Goal: Task Accomplishment & Management: Use online tool/utility

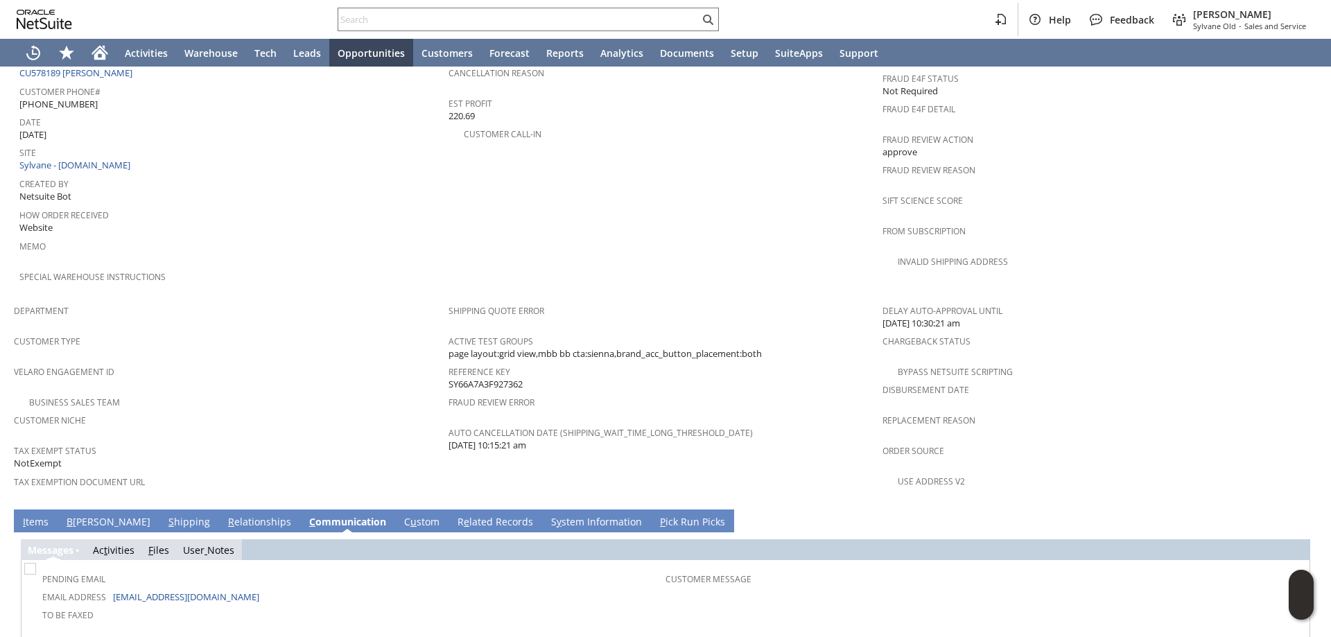
scroll to position [927, 0]
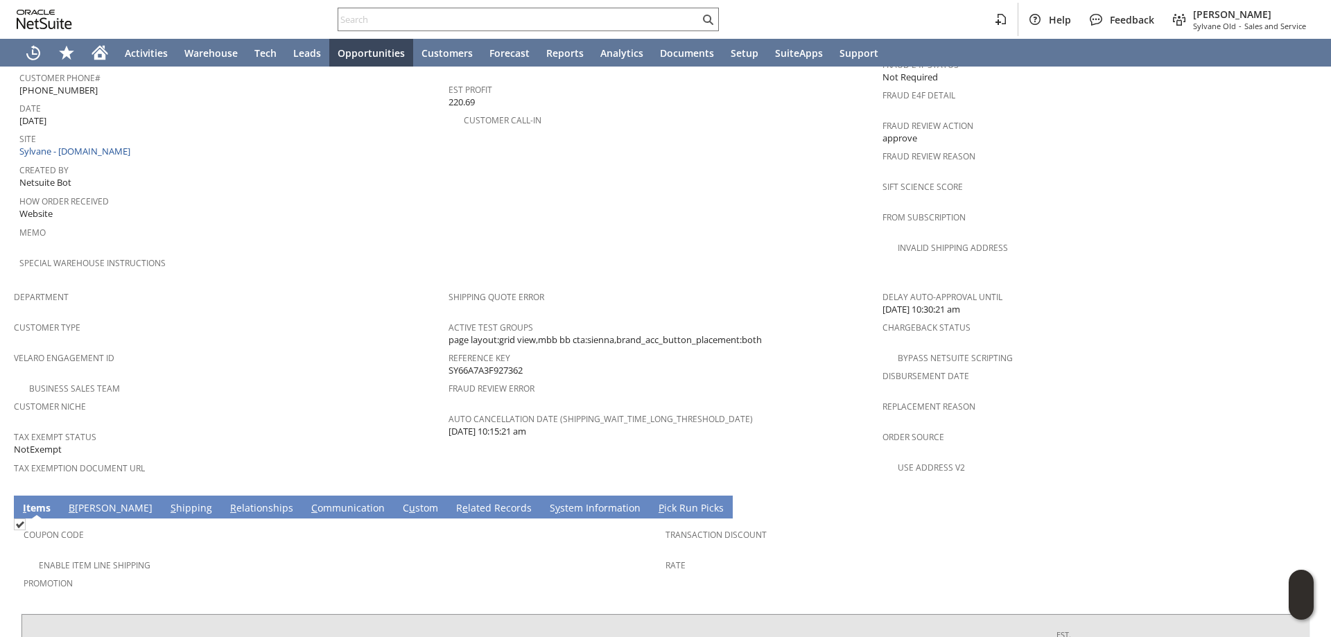
scroll to position [800, 0]
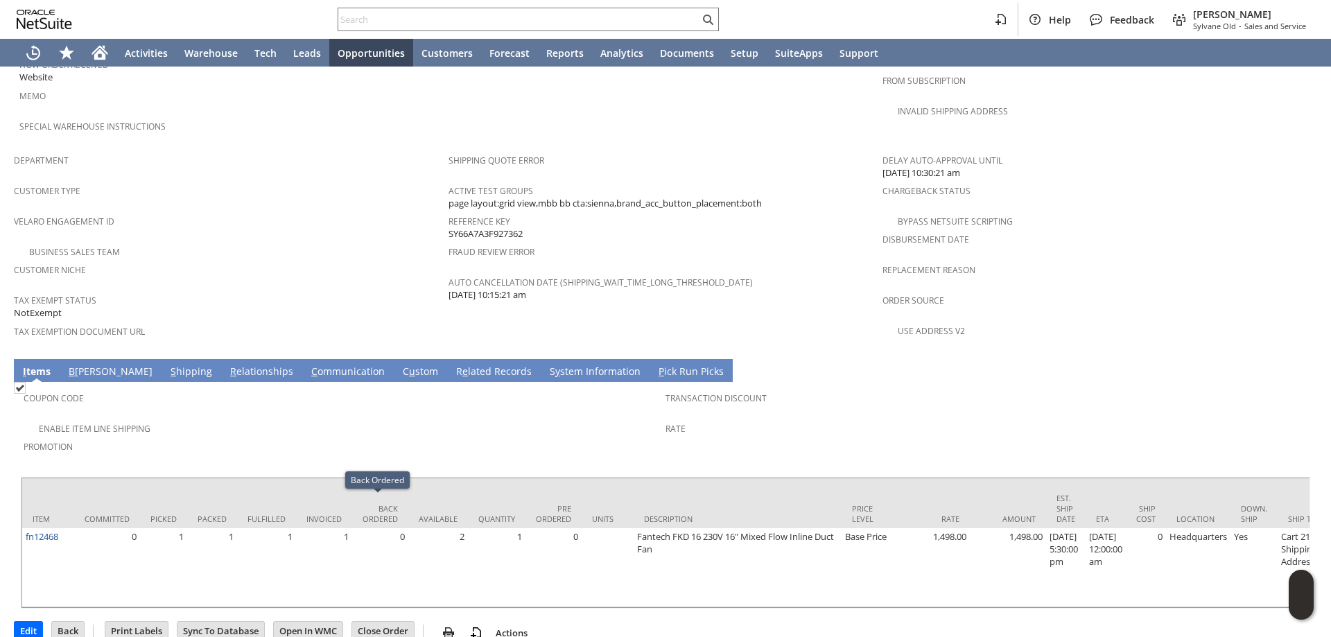
click at [308, 365] on link "C ommunication" at bounding box center [348, 372] width 80 height 15
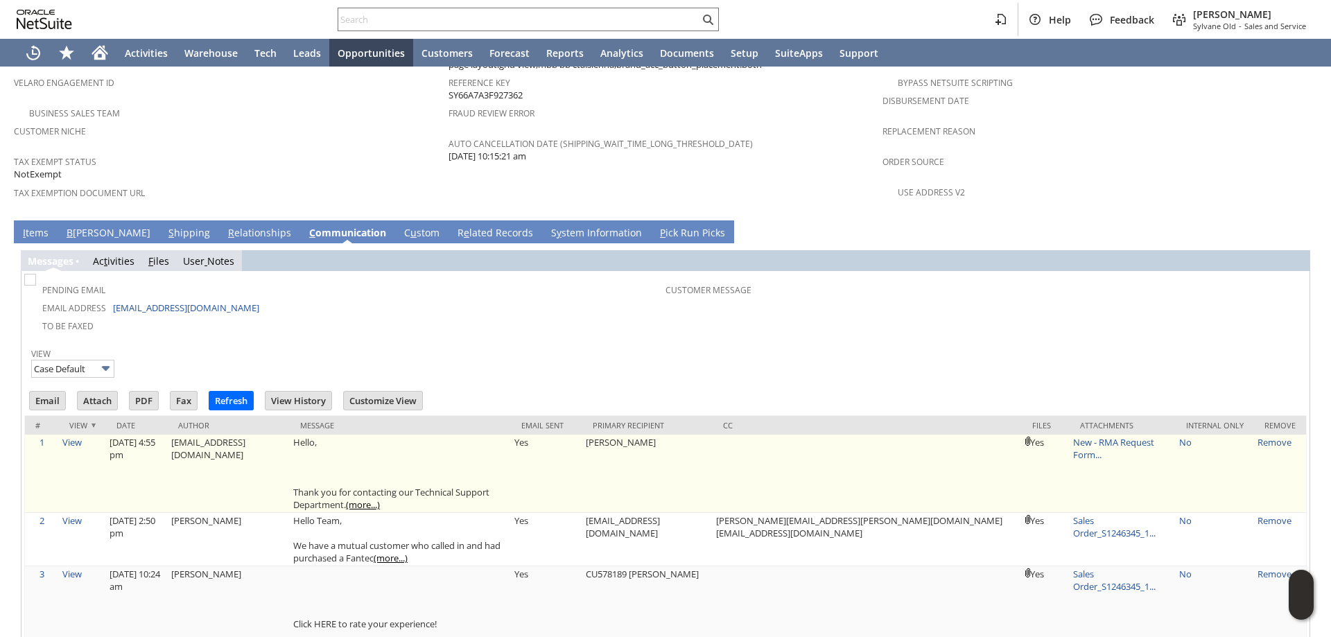
scroll to position [0, 0]
click at [380, 499] on link "(more...)" at bounding box center [363, 505] width 34 height 12
click at [1121, 436] on link "New - RMA Request Form..." at bounding box center [1113, 448] width 81 height 25
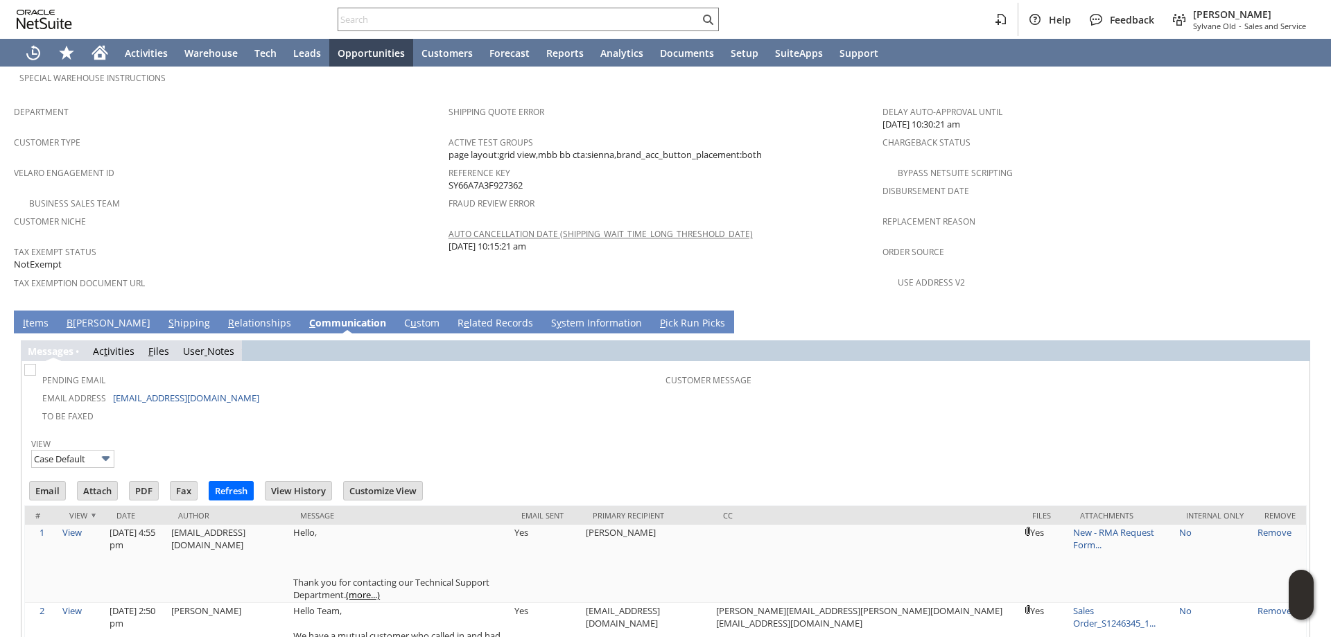
scroll to position [869, 0]
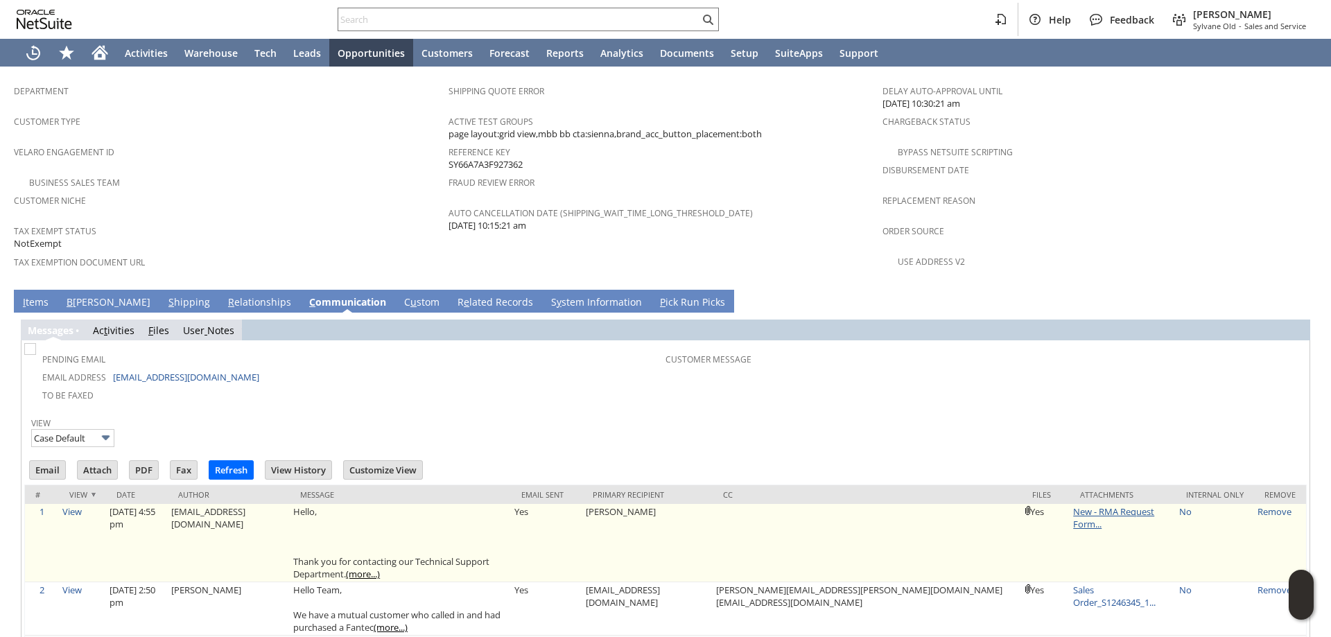
click at [1080, 505] on link "New - RMA Request Form..." at bounding box center [1113, 517] width 81 height 25
click at [1123, 505] on link "New - RMA Request Form..." at bounding box center [1113, 517] width 81 height 25
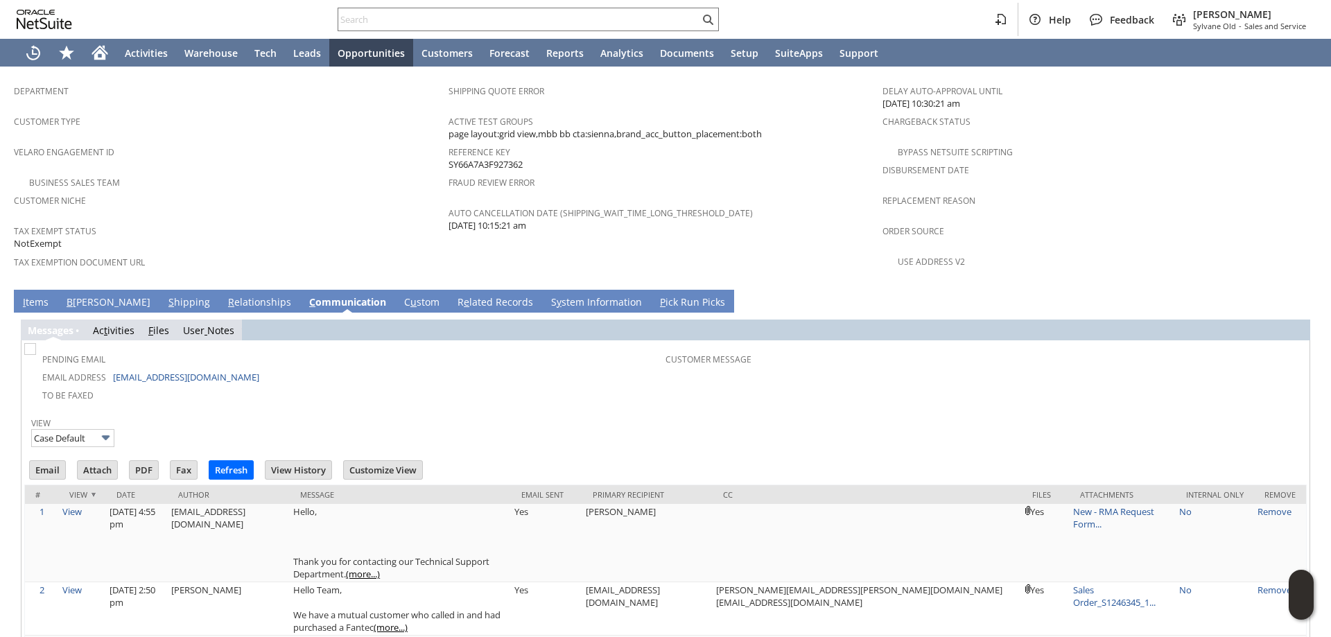
click at [570, 386] on td "To Be Faxed" at bounding box center [346, 395] width 639 height 18
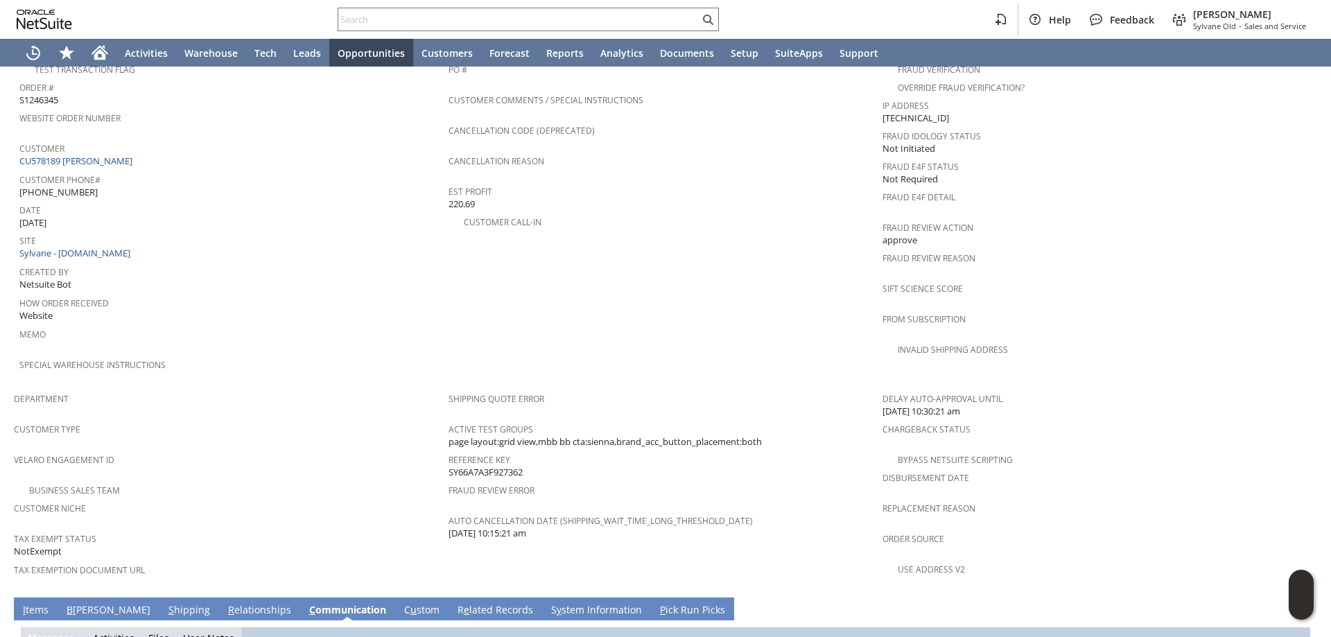
scroll to position [453, 0]
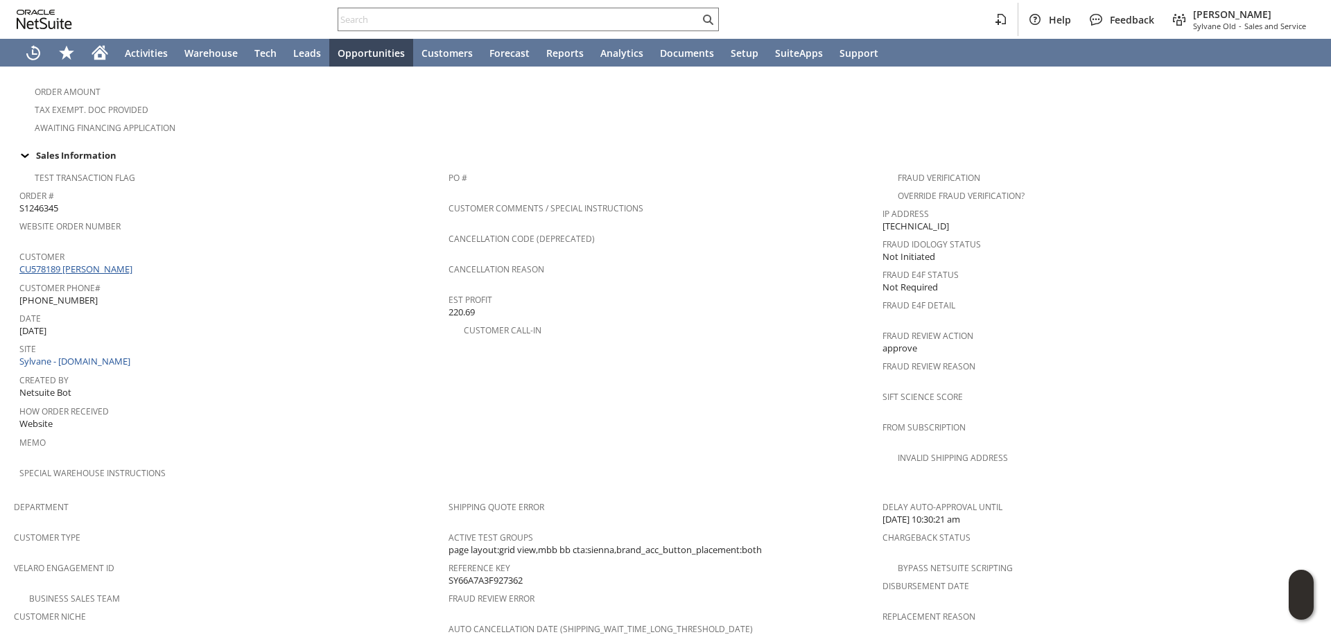
click at [89, 263] on link "CU578189 [PERSON_NAME]" at bounding box center [77, 269] width 116 height 12
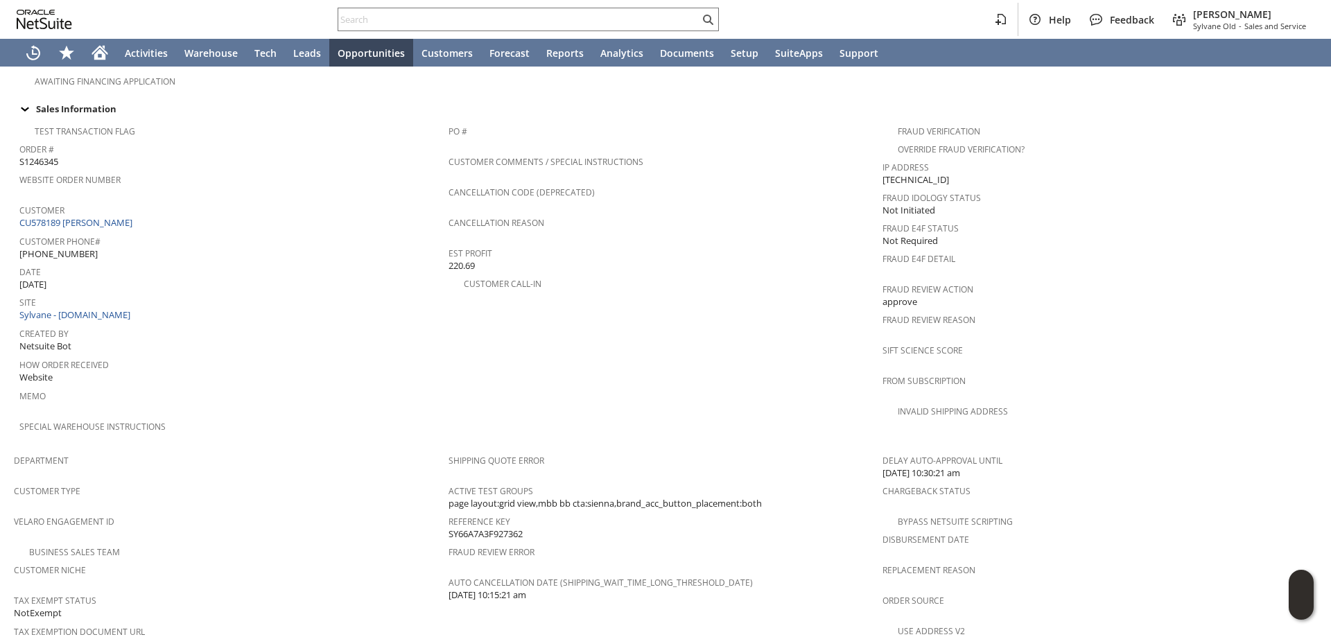
scroll to position [522, 0]
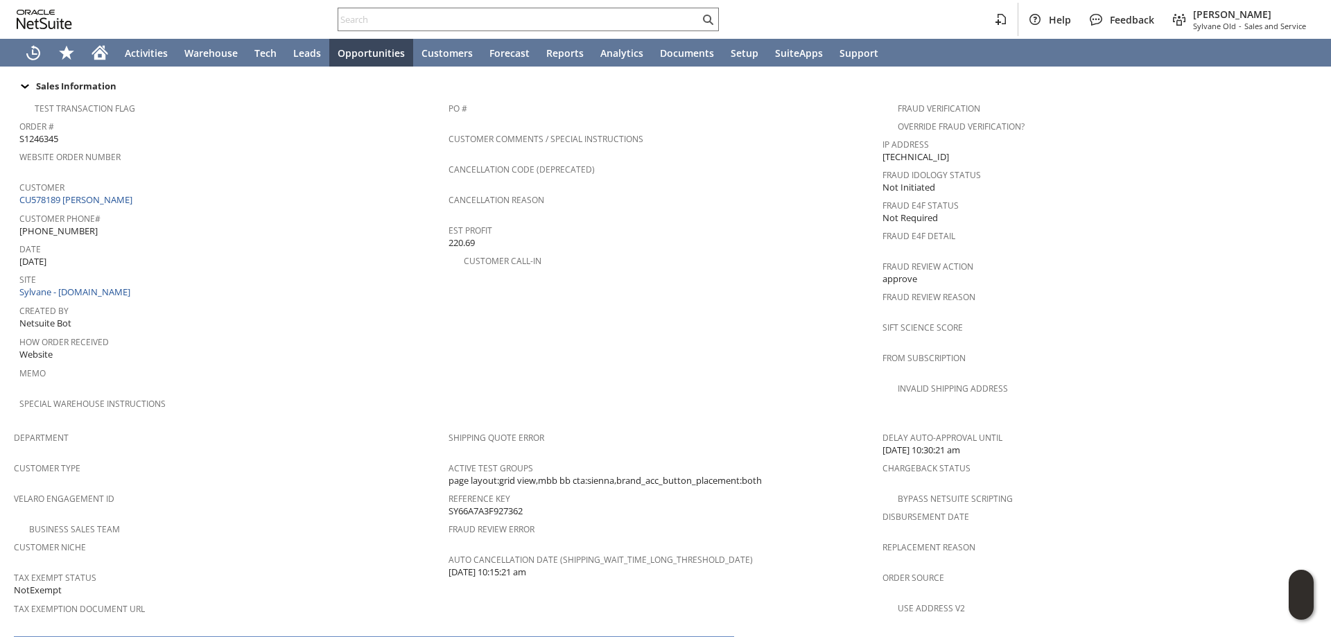
drag, startPoint x: 474, startPoint y: 485, endPoint x: 444, endPoint y: 483, distance: 29.2
click at [449, 489] on div "Reference Key SY66A7A3F927362" at bounding box center [663, 503] width 428 height 29
copy span "SY66A7A3F927362"
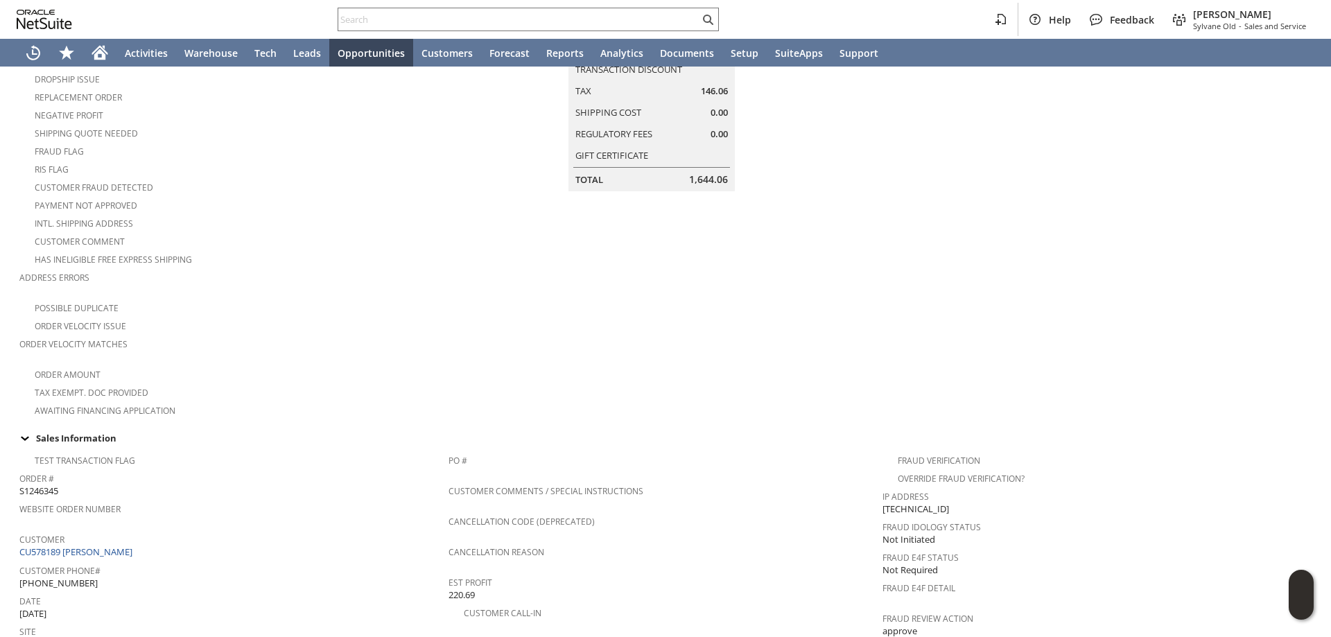
scroll to position [0, 0]
